Goal: Use online tool/utility: Utilize a website feature to perform a specific function

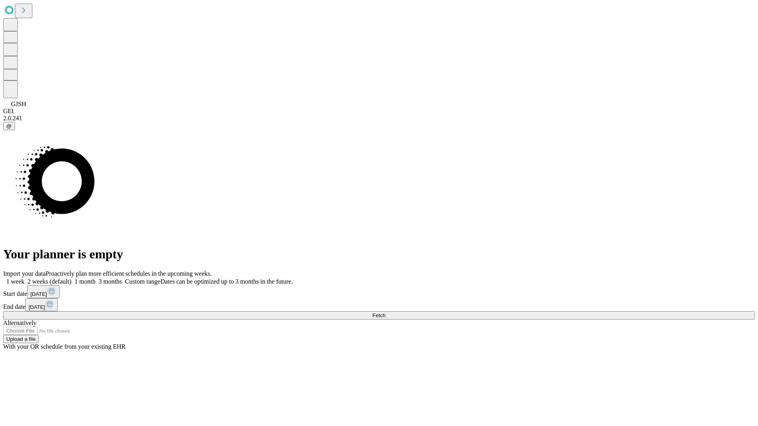
click at [385, 313] on span "Fetch" at bounding box center [378, 316] width 13 height 6
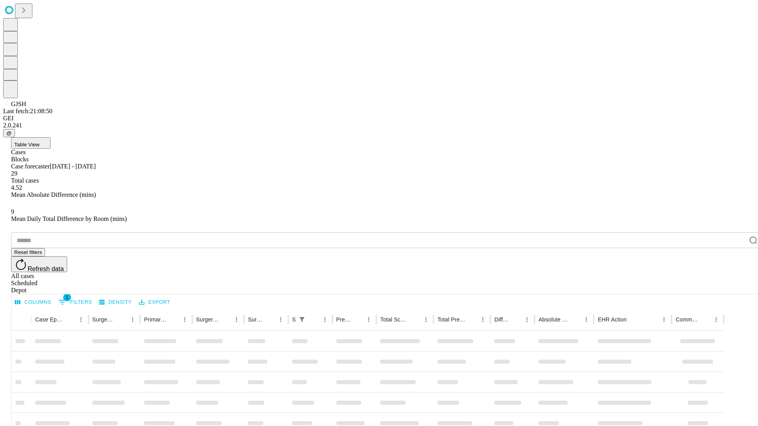
click at [39, 142] on span "Table View" at bounding box center [26, 145] width 25 height 6
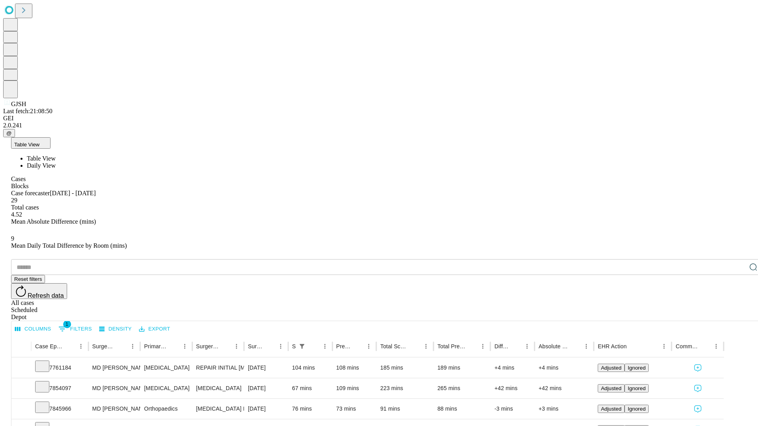
click at [56, 162] on span "Daily View" at bounding box center [41, 165] width 29 height 7
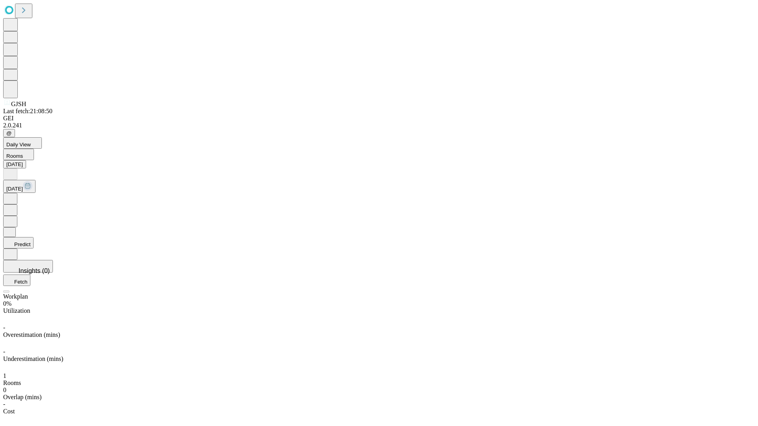
click at [34, 237] on button "Predict" at bounding box center [18, 242] width 30 height 11
